Goal: Navigation & Orientation: Go to known website

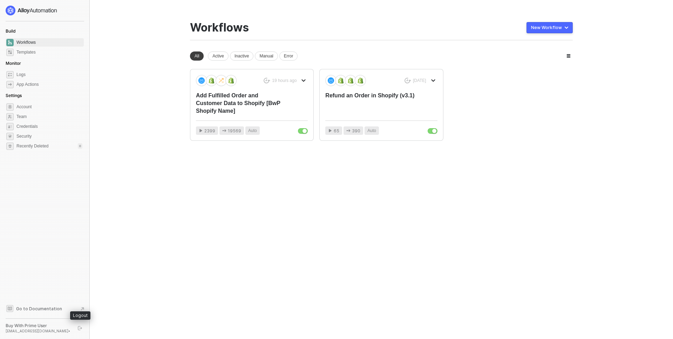
click at [80, 327] on icon "logout" at bounding box center [80, 328] width 4 height 4
